Goal: Task Accomplishment & Management: Complete application form

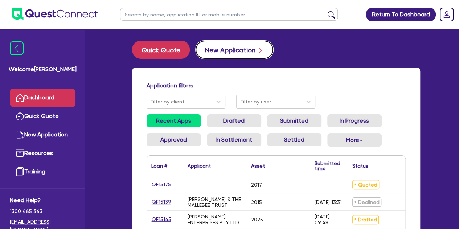
click at [222, 50] on button "New Application" at bounding box center [235, 50] width 78 height 18
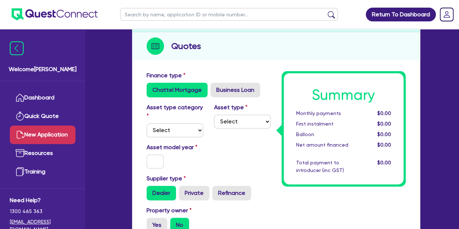
scroll to position [77, 0]
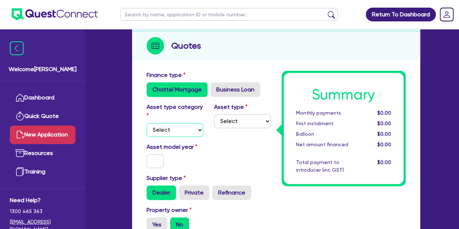
click at [168, 135] on select "Select Cars and light trucks Primary assets Secondary assets Tertiary assets" at bounding box center [175, 130] width 57 height 14
select select "CARS_AND_LIGHT_TRUCKS"
click at [147, 123] on select "Select Cars and light trucks Primary assets Secondary assets Tertiary assets" at bounding box center [175, 130] width 57 height 14
click at [233, 120] on select "Select Passenger vehicles Vans and utes Light trucks up to 4.5 tonne" at bounding box center [242, 121] width 57 height 14
select select "PASSENGER_VEHICLES"
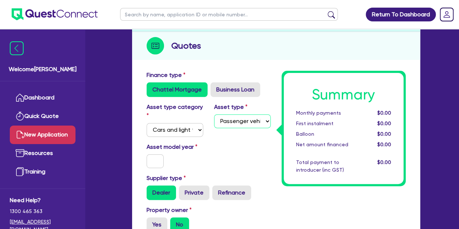
click at [214, 114] on select "Select Passenger vehicles Vans and utes Light trucks up to 4.5 tonne" at bounding box center [242, 121] width 57 height 14
click at [150, 160] on input "text" at bounding box center [155, 161] width 17 height 14
type input "2025"
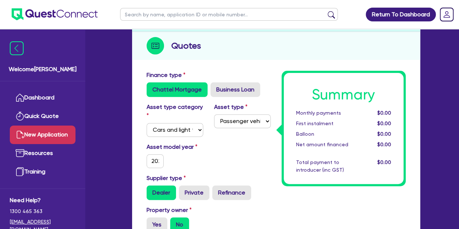
click at [190, 154] on div "Asset model year [DATE]" at bounding box center [174, 155] width 67 height 25
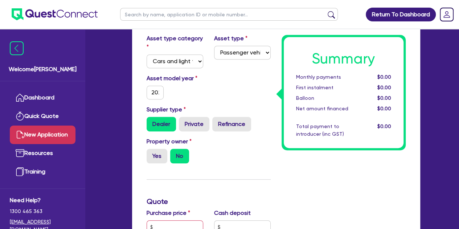
scroll to position [146, 0]
click at [153, 160] on label "Yes" at bounding box center [157, 155] width 21 height 15
click at [151, 153] on input "Yes" at bounding box center [149, 150] width 5 height 5
radio input "true"
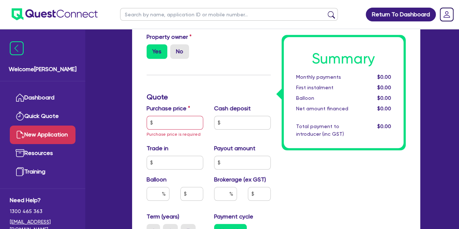
scroll to position [252, 0]
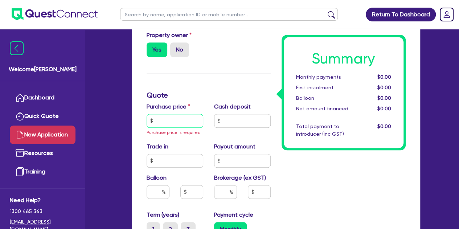
click at [153, 120] on input "text" at bounding box center [175, 121] width 57 height 14
type input "5"
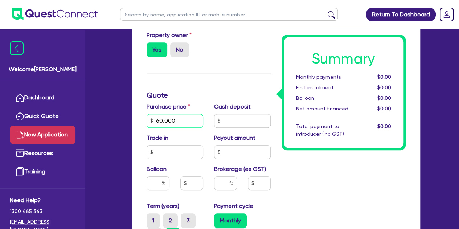
type input "60,000"
click at [225, 89] on div "Finance type Chattel Mortgage Business Loan Asset type category Select Cars and…" at bounding box center [208, 140] width 135 height 488
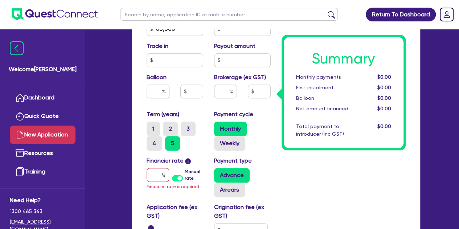
scroll to position [350, 0]
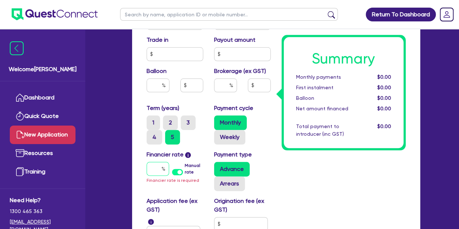
click at [152, 172] on input "text" at bounding box center [158, 169] width 22 height 14
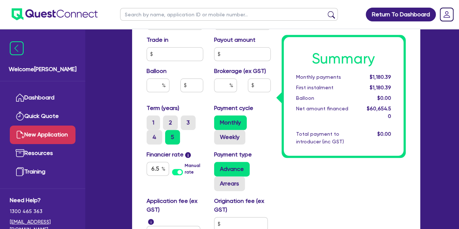
click at [294, 188] on div "Summary Monthly payments $1,180.39 First instalment $1,180.39 Balloon $0.00 Net…" at bounding box center [343, 42] width 135 height 488
click at [159, 171] on input "6.5" at bounding box center [158, 169] width 22 height 14
type input "6.69"
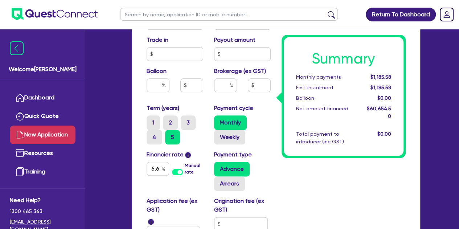
click at [299, 191] on div "Summary Monthly payments $1,185.58 First instalment $1,185.58 Balloon $0.00 Net…" at bounding box center [343, 42] width 135 height 488
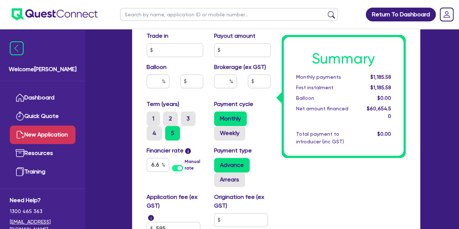
scroll to position [349, 0]
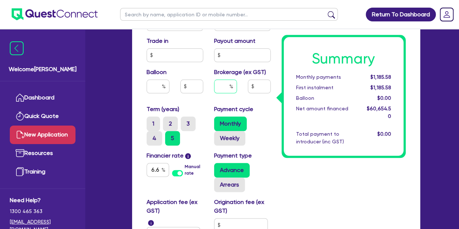
click at [215, 86] on input "text" at bounding box center [225, 86] width 23 height 14
type input "4"
click at [328, 184] on div "Summary Monthly payments $1,237.74 First instalment $1,237.74 Balloon $0.00 Net…" at bounding box center [343, 43] width 135 height 488
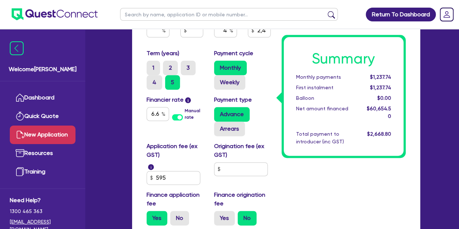
scroll to position [487, 0]
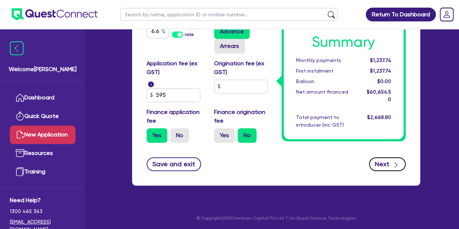
click at [378, 164] on button "Next" at bounding box center [387, 164] width 37 height 14
type input "2,426.18"
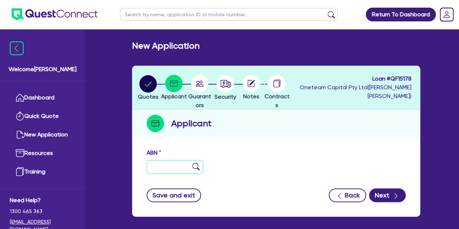
click at [183, 167] on input "text" at bounding box center [175, 167] width 57 height 14
paste input "52 625 075 390"
type input "52 625 075 390"
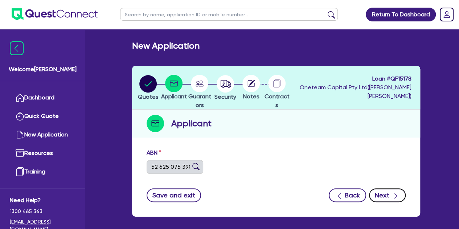
type input "URBAN INFRASTRUCTURE PTY LTD"
select select "COMPANY"
type input "[DATE]"
click at [394, 190] on form "ABN 52 625 075 390 Entity name URBAN INFRASTRUCTURE PTY LTD Trading name Type o…" at bounding box center [276, 175] width 259 height 54
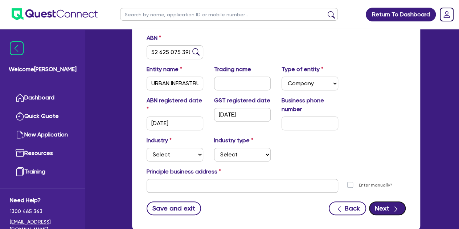
scroll to position [116, 0]
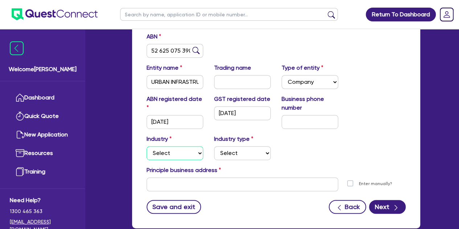
click at [183, 151] on select "Select Accomodation & Food Services Administrative & Support Services Agricultu…" at bounding box center [175, 153] width 57 height 14
select select "BUILDING_CONSTRUCTION"
click at [147, 146] on select "Select Accomodation & Food Services Administrative & Support Services Agricultu…" at bounding box center [175, 153] width 57 height 14
click at [223, 161] on div "Industry Select Accomodation & Food Services Administrative & Support Services …" at bounding box center [276, 150] width 270 height 31
click at [225, 156] on select "Select Trades People Providing Services Direct to Consumers Trades People Provi…" at bounding box center [242, 153] width 57 height 14
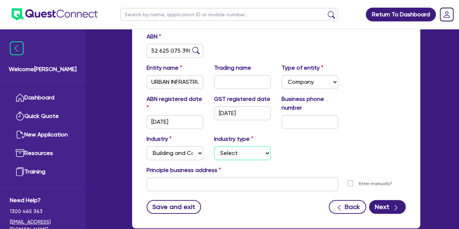
select select "BUSINESSES_CONSTRUCTION_SERVICES"
click at [214, 146] on select "Select Trades People Providing Services Direct to Consumers Trades People Provi…" at bounding box center [242, 153] width 57 height 14
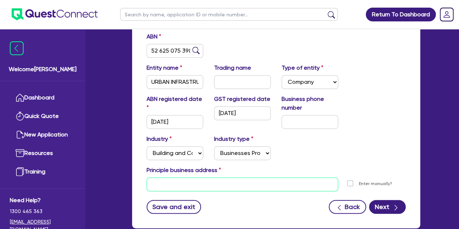
click at [148, 185] on input "text" at bounding box center [243, 184] width 192 height 14
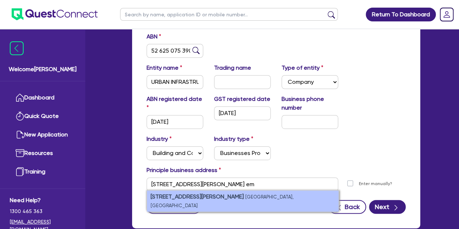
click at [220, 201] on li "[STREET_ADDRESS][PERSON_NAME]" at bounding box center [243, 200] width 192 height 21
type input "[STREET_ADDRESS][PERSON_NAME]"
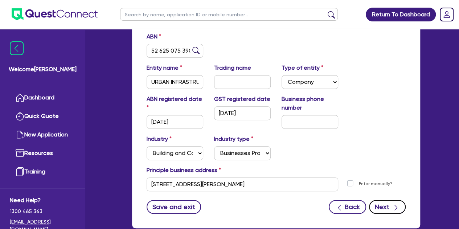
click at [384, 200] on button "Next" at bounding box center [387, 207] width 37 height 14
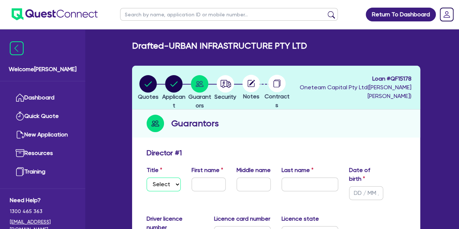
click at [172, 190] on select "Select Mr Mrs Ms Miss Dr" at bounding box center [164, 184] width 34 height 14
select select "MR"
click at [147, 177] on select "Select Mr Mrs Ms Miss Dr" at bounding box center [164, 184] width 34 height 14
click at [198, 181] on input "text" at bounding box center [209, 184] width 34 height 14
type input "[PERSON_NAME]"
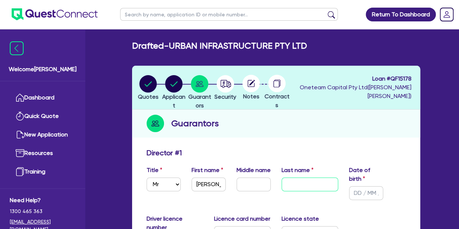
click at [292, 184] on input "text" at bounding box center [309, 184] width 57 height 14
type input "Burgmann"
click at [292, 125] on div "Guarantors" at bounding box center [276, 124] width 288 height 28
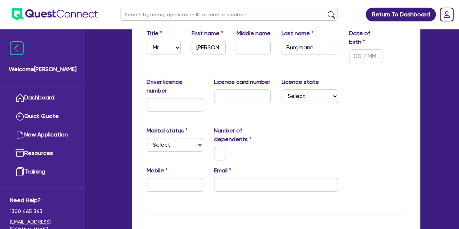
scroll to position [137, 0]
click at [292, 100] on select "Select [GEOGRAPHIC_DATA] [GEOGRAPHIC_DATA] [GEOGRAPHIC_DATA] [GEOGRAPHIC_DATA] …" at bounding box center [309, 96] width 57 height 14
select select "[GEOGRAPHIC_DATA]"
click at [281, 89] on select "Select [GEOGRAPHIC_DATA] [GEOGRAPHIC_DATA] [GEOGRAPHIC_DATA] [GEOGRAPHIC_DATA] …" at bounding box center [309, 96] width 57 height 14
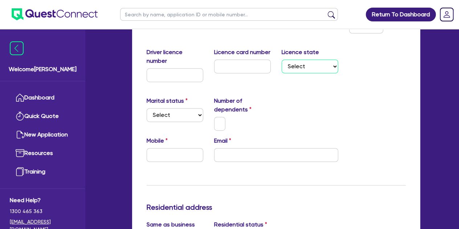
scroll to position [169, 0]
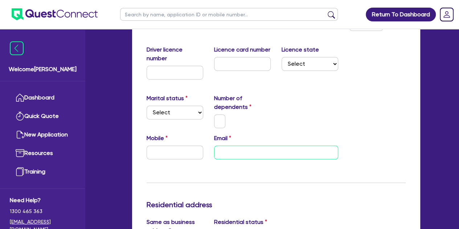
click at [225, 157] on input "email" at bounding box center [276, 152] width 124 height 14
paste input "[PERSON_NAME][EMAIL_ADDRESS][DOMAIN_NAME]"
type input "[PERSON_NAME][EMAIL_ADDRESS][DOMAIN_NAME]"
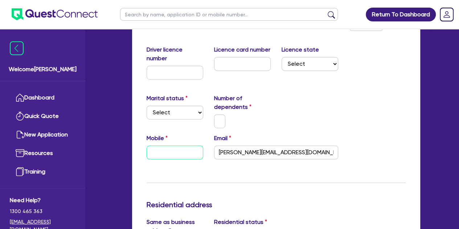
click at [197, 150] on input "text" at bounding box center [175, 152] width 57 height 14
paste input "4577 778 44"
click at [151, 152] on input "4577 778 44" at bounding box center [175, 152] width 57 height 14
type input "0457 777 844"
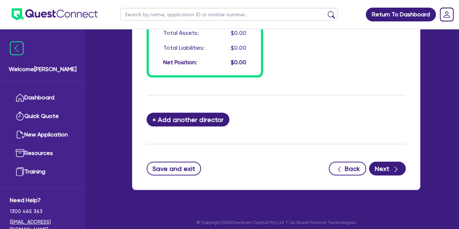
scroll to position [655, 0]
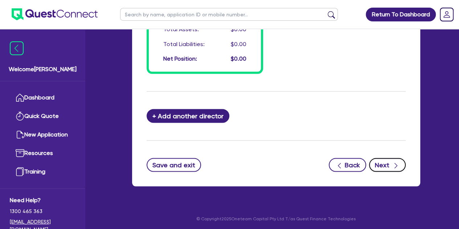
click at [391, 158] on button "Next" at bounding box center [387, 165] width 37 height 14
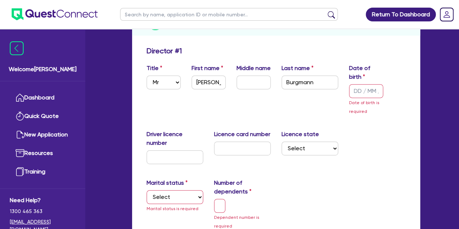
scroll to position [0, 0]
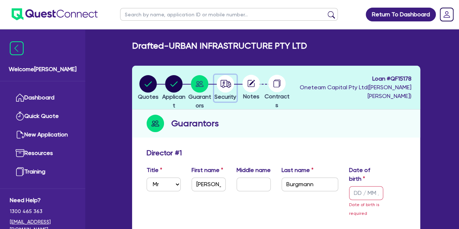
click at [231, 86] on icon "button" at bounding box center [226, 84] width 11 height 8
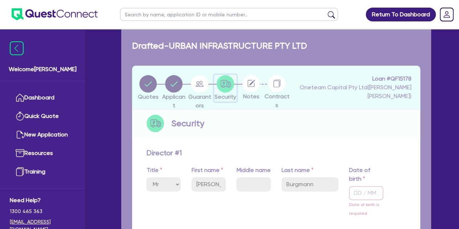
select select "CARS_AND_LIGHT_TRUCKS"
select select "PASSENGER_VEHICLES"
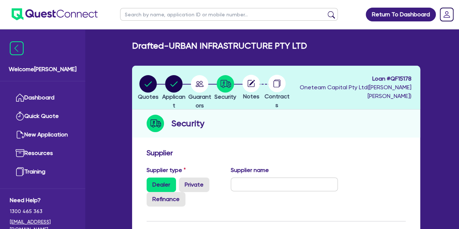
drag, startPoint x: 272, startPoint y: 83, endPoint x: 216, endPoint y: 78, distance: 56.5
click at [216, 78] on ul "Quotes Applicant [GEOGRAPHIC_DATA] Security Notes Contracts" at bounding box center [212, 87] width 155 height 25
click at [208, 78] on circle "button" at bounding box center [199, 83] width 17 height 17
select select "MR"
select select "[GEOGRAPHIC_DATA]"
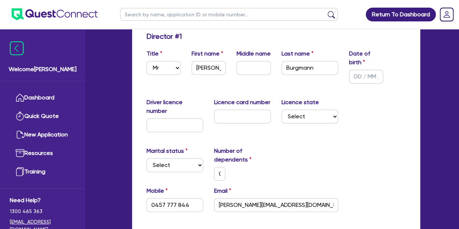
scroll to position [117, 0]
click at [197, 166] on select "Select Single Married De Facto / Partner" at bounding box center [175, 165] width 57 height 14
click at [282, 156] on div "Marital status Select [DEMOGRAPHIC_DATA] Married De Facto / Partner Number of d…" at bounding box center [276, 166] width 270 height 40
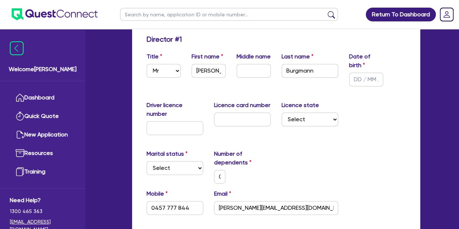
scroll to position [0, 0]
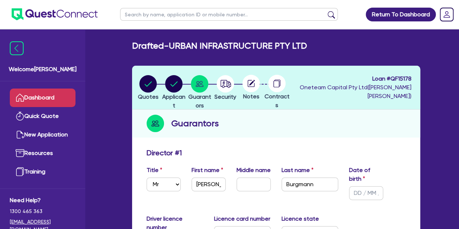
click at [63, 101] on link "Dashboard" at bounding box center [43, 98] width 66 height 18
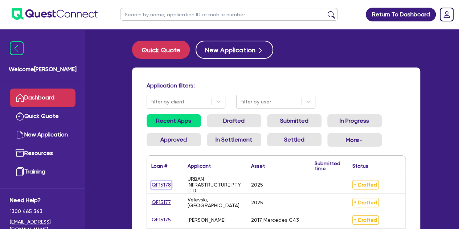
click at [153, 182] on link "QF15178" at bounding box center [161, 185] width 20 height 8
select select "CARS_AND_LIGHT_TRUCKS"
select select "PASSENGER_VEHICLES"
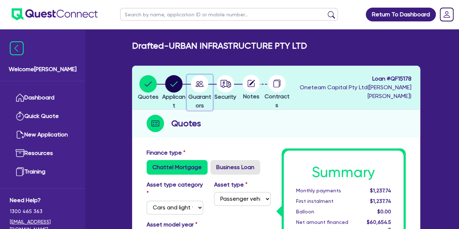
click at [208, 91] on circle "button" at bounding box center [199, 83] width 17 height 17
select select "MR"
select select "[GEOGRAPHIC_DATA]"
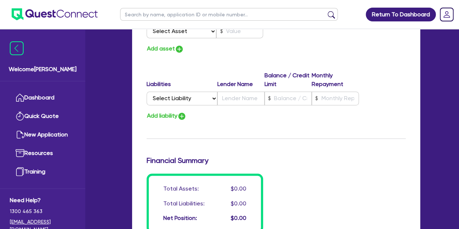
scroll to position [496, 0]
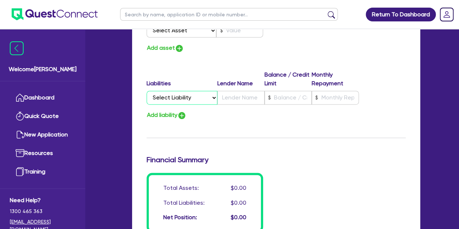
click at [176, 93] on select "Select Liability Credit card Mortgage Investment property loan Vehicle loan Tru…" at bounding box center [182, 98] width 71 height 14
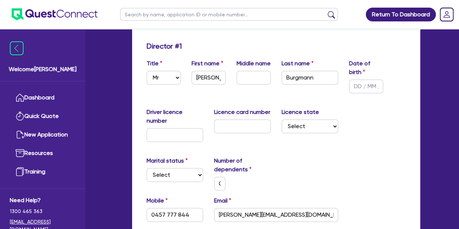
scroll to position [0, 0]
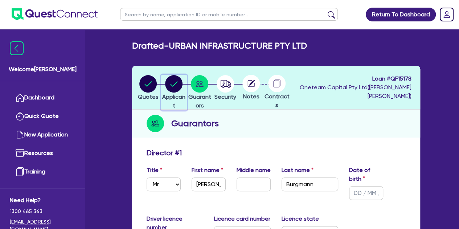
click at [180, 88] on circle "button" at bounding box center [173, 83] width 17 height 17
select select "COMPANY"
select select "BUILDING_CONSTRUCTION"
select select "BUSINESSES_CONSTRUCTION_SERVICES"
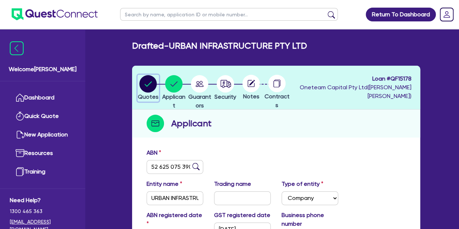
click at [149, 80] on circle "button" at bounding box center [147, 83] width 17 height 17
select select "CARS_AND_LIGHT_TRUCKS"
select select "PASSENGER_VEHICLES"
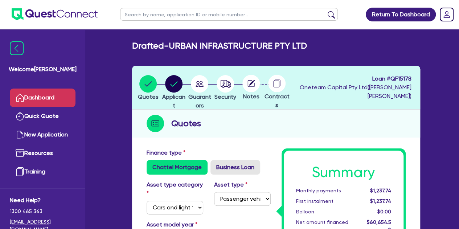
click at [46, 98] on link "Dashboard" at bounding box center [43, 98] width 66 height 18
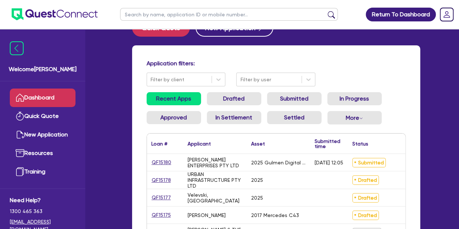
scroll to position [24, 0]
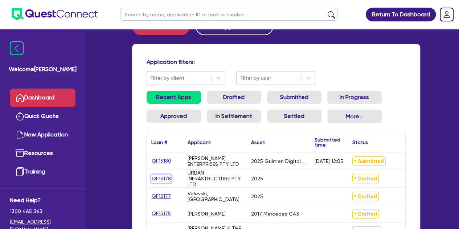
click at [159, 179] on link "QF15178" at bounding box center [161, 178] width 20 height 8
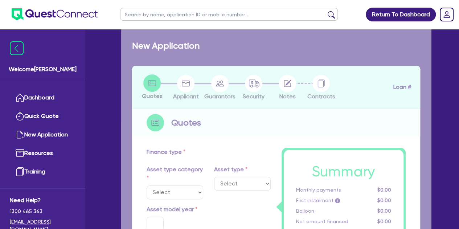
select select "CARS_AND_LIGHT_TRUCKS"
type input "2025"
radio input "true"
type input "60,000"
type input "4"
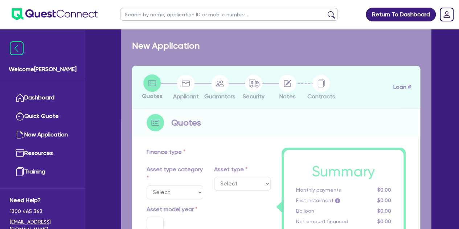
type input "2,426.18"
type input "6.69"
select select "PASSENGER_VEHICLES"
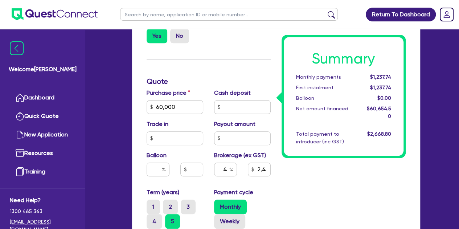
scroll to position [277, 0]
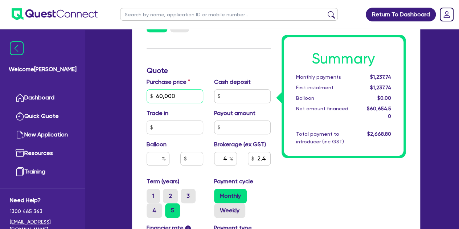
click at [184, 100] on input "60,000" at bounding box center [175, 96] width 57 height 14
type input "66,000"
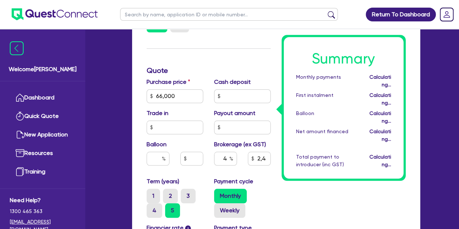
click at [196, 70] on h3 "Quote" at bounding box center [209, 70] width 124 height 9
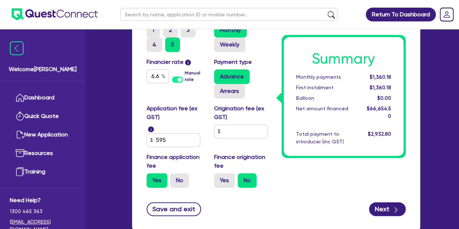
scroll to position [488, 0]
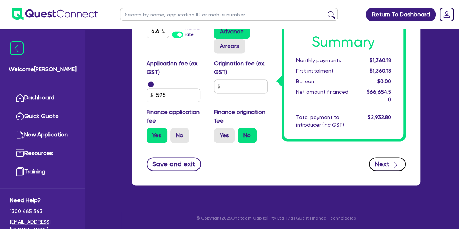
click at [386, 164] on button "Next" at bounding box center [387, 164] width 37 height 14
type input "2,666.18"
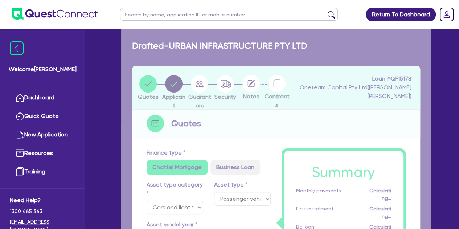
select select "COMPANY"
select select "BUILDING_CONSTRUCTION"
select select "BUSINESSES_CONSTRUCTION_SERVICES"
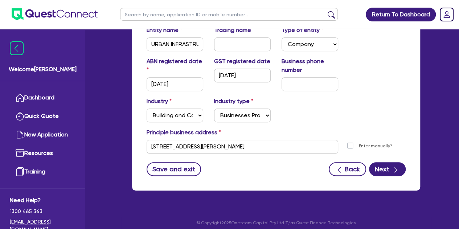
scroll to position [156, 0]
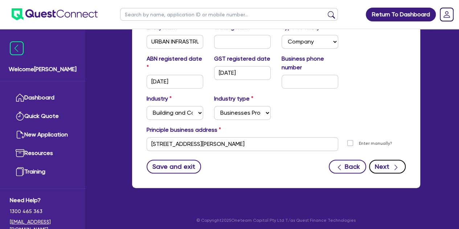
click at [388, 166] on button "Next" at bounding box center [387, 167] width 37 height 14
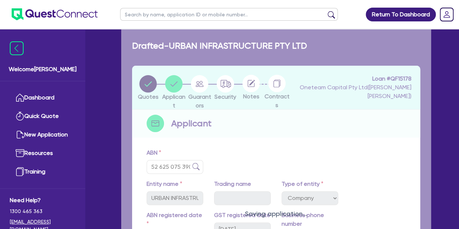
select select "MR"
select select "[GEOGRAPHIC_DATA]"
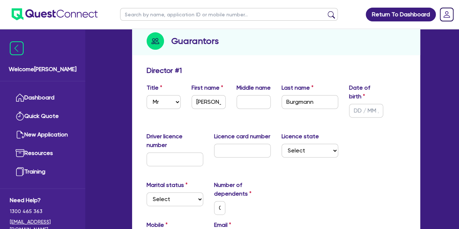
scroll to position [83, 0]
click at [360, 106] on input "text" at bounding box center [366, 110] width 34 height 14
type input "0 / /"
type input "0"
type input "0457 777 844"
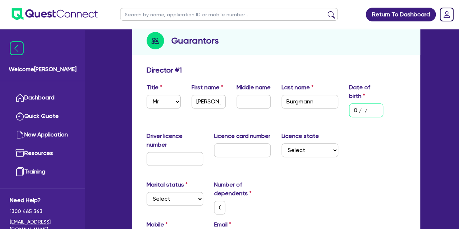
type input "04/ /"
type input "0"
type input "0457 777 844"
type input "04/0 /"
type input "0"
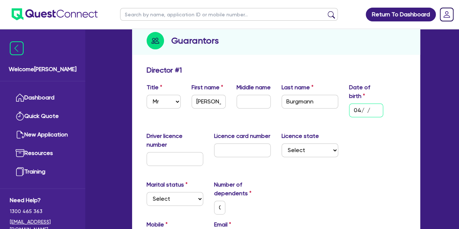
type input "0457 777 844"
type input "04/04/"
type input "0"
type input "0457 777 844"
type input "04/04/1"
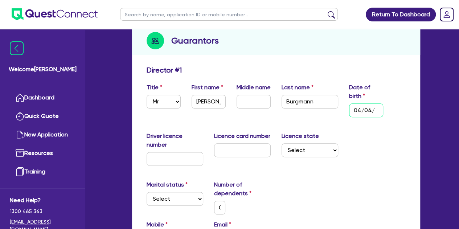
type input "0"
type input "0457 777 844"
type input "[DATE]"
type input "0"
type input "0457 777 844"
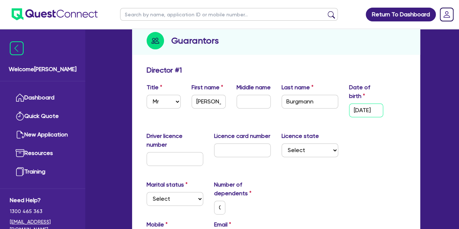
type input "04/04/197"
type input "0"
type input "0457 777 844"
type input "[DATE]"
type input "0"
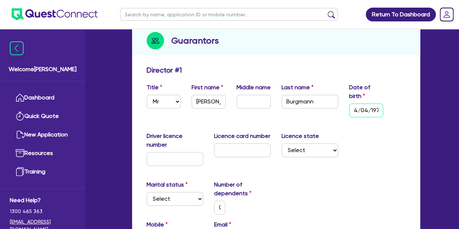
type input "0457 777 844"
type input "[DATE]"
click at [378, 154] on div "Driver licence number Licence card number Licence state Select [GEOGRAPHIC_DATA…" at bounding box center [276, 152] width 270 height 40
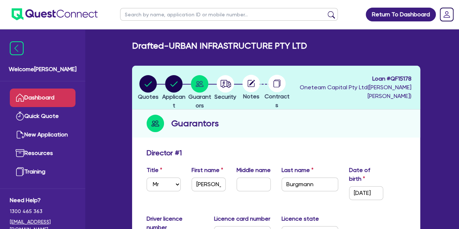
click at [36, 95] on link "Dashboard" at bounding box center [43, 98] width 66 height 18
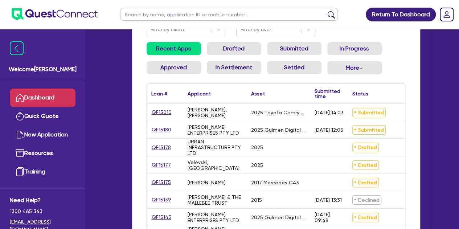
scroll to position [74, 0]
